Goal: Information Seeking & Learning: Learn about a topic

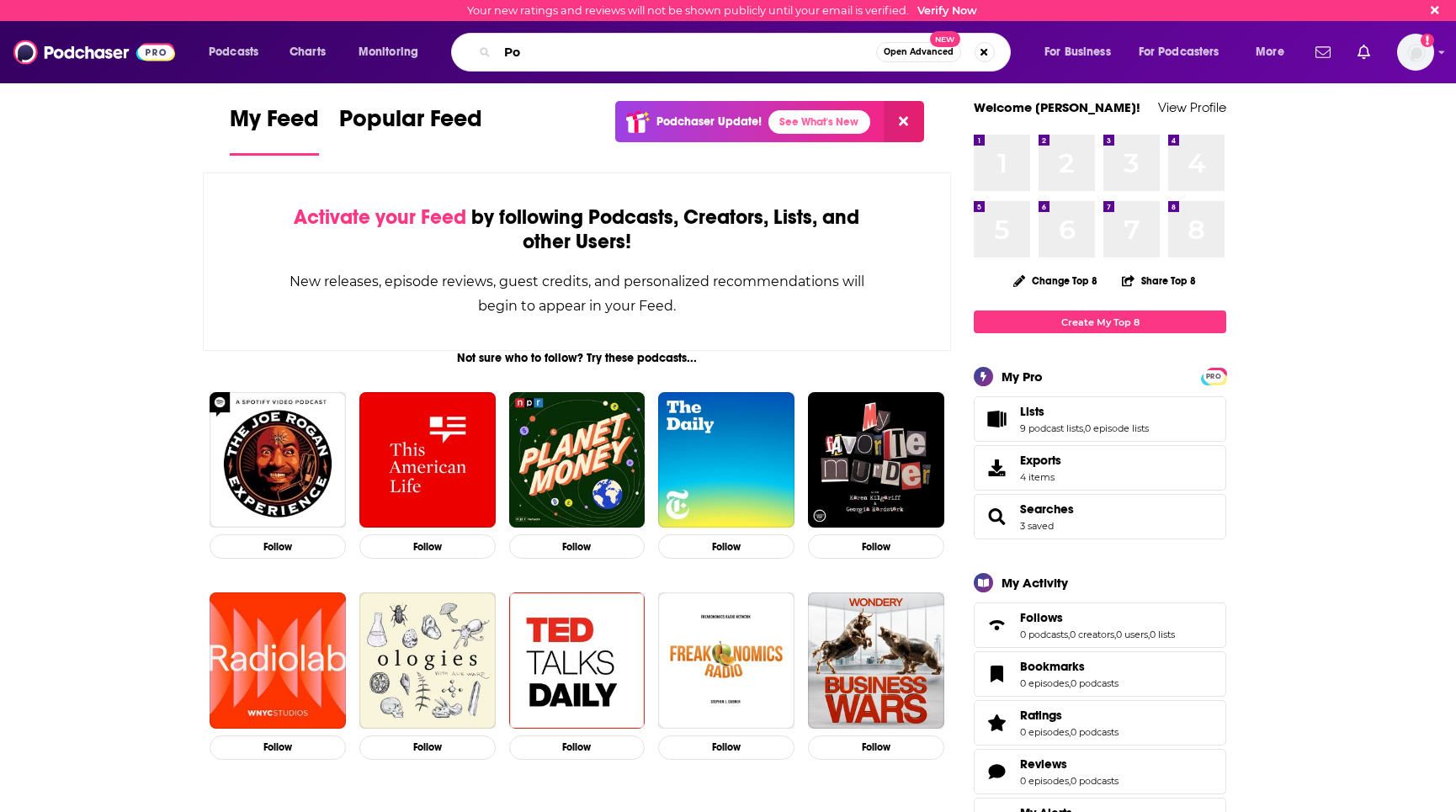
type input "P"
type input "[PERSON_NAME]"
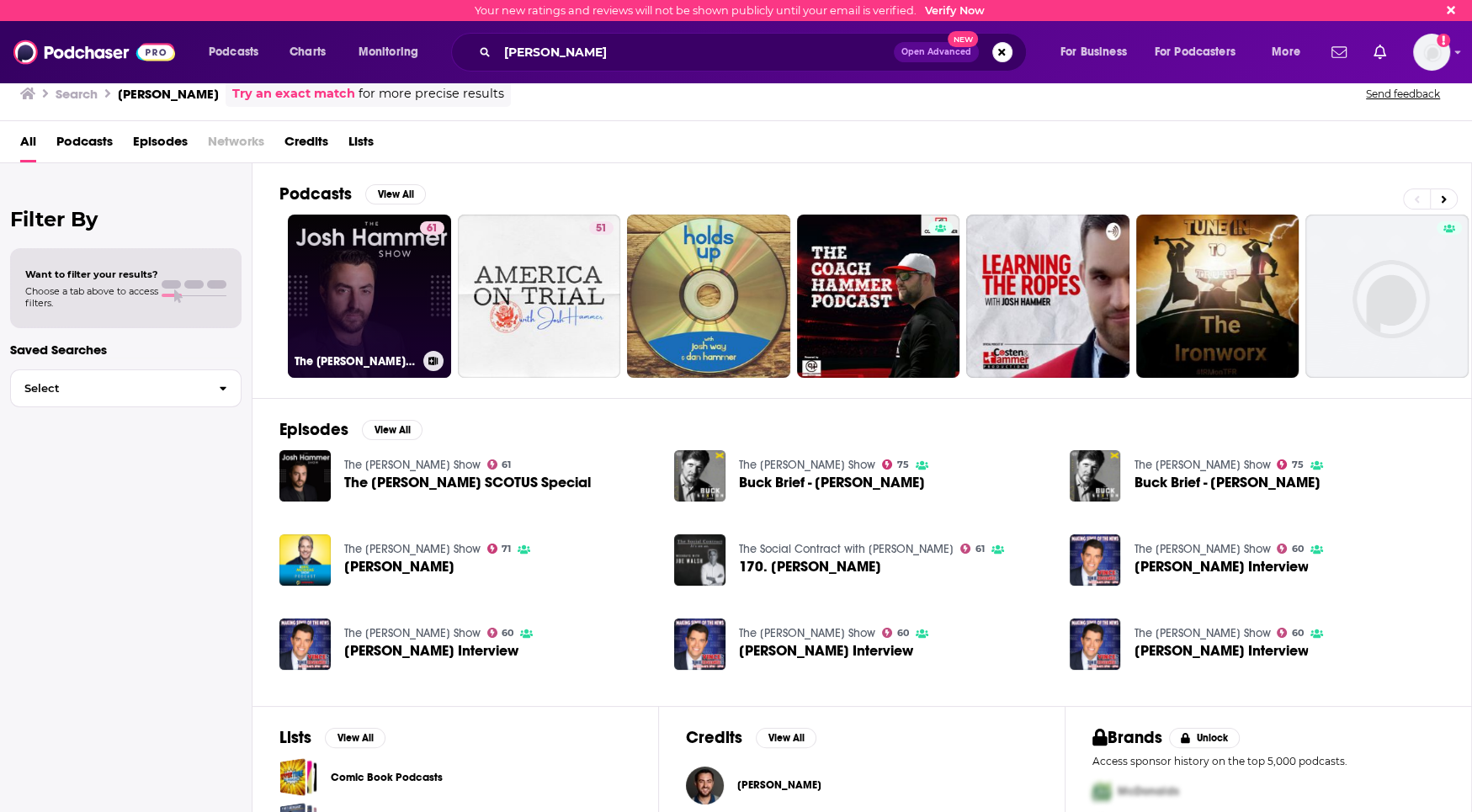
click at [410, 295] on link "61 The [PERSON_NAME] Show" at bounding box center [369, 296] width 164 height 164
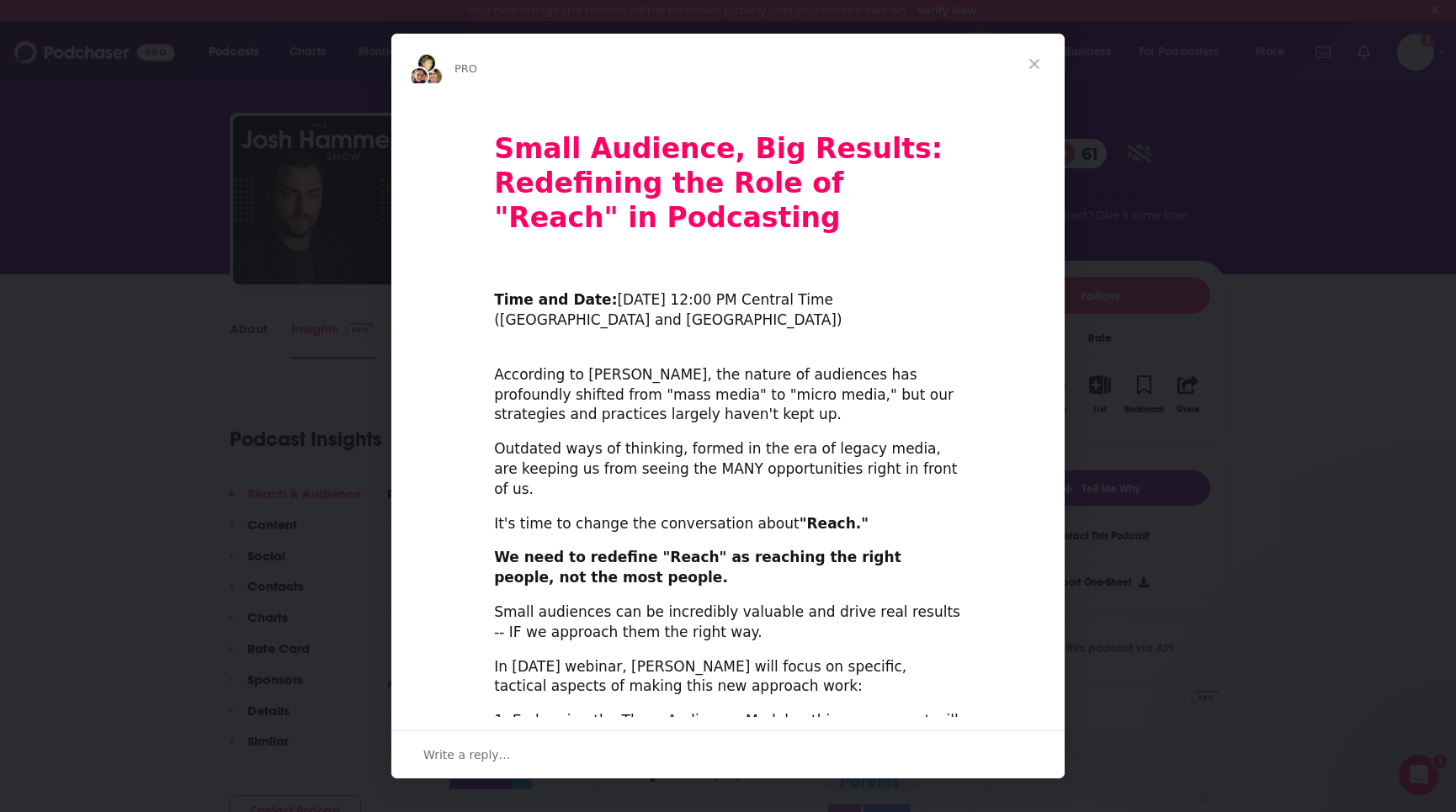
click at [1036, 65] on span "Close" at bounding box center [1034, 64] width 61 height 61
